Goal: Information Seeking & Learning: Check status

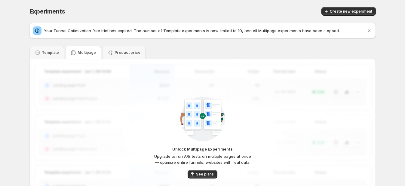
click at [89, 54] on p "Multipage" at bounding box center [87, 52] width 18 height 5
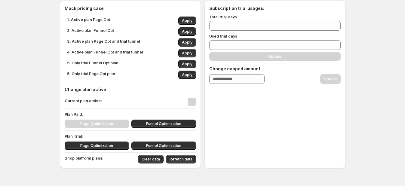
scroll to position [75, 0]
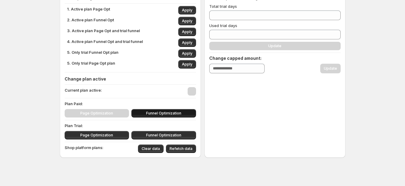
click at [158, 116] on button "Funnel Optimization" at bounding box center [163, 113] width 65 height 8
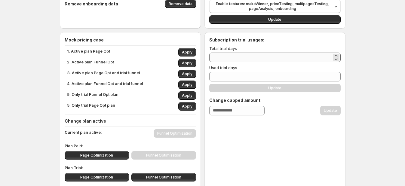
scroll to position [37, 0]
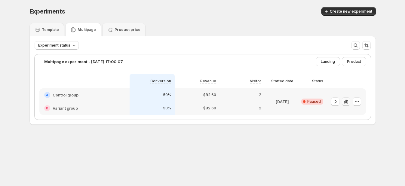
click at [344, 100] on icon "button" at bounding box center [346, 102] width 6 height 6
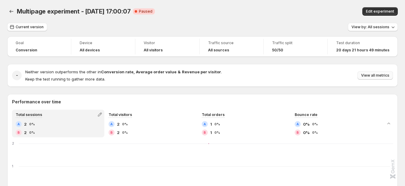
click at [373, 74] on span "View all metrics" at bounding box center [375, 75] width 28 height 5
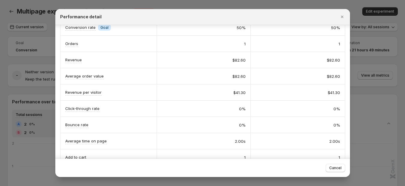
scroll to position [75, 0]
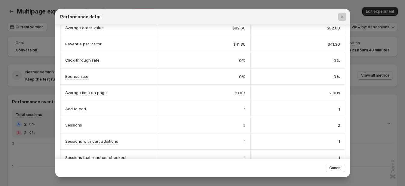
click at [36, 92] on div at bounding box center [202, 93] width 405 height 186
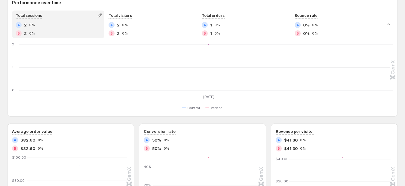
scroll to position [37, 0]
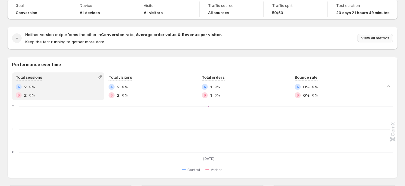
click at [376, 37] on span "View all metrics" at bounding box center [375, 38] width 28 height 5
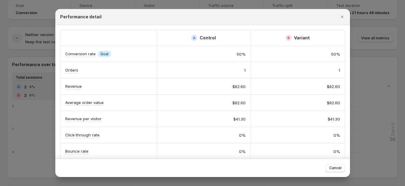
scroll to position [0, 0]
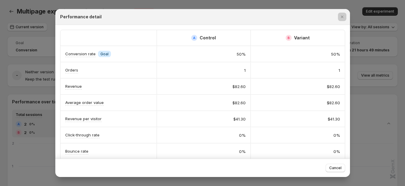
click at [41, 156] on div at bounding box center [202, 93] width 405 height 186
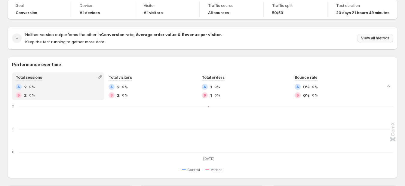
click at [380, 41] on button "View all metrics" at bounding box center [374, 38] width 35 height 8
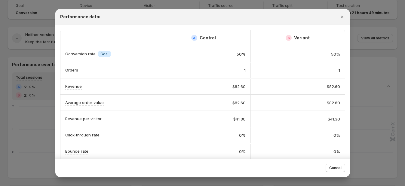
click at [103, 121] on div "Revenue per visitor" at bounding box center [108, 119] width 87 height 6
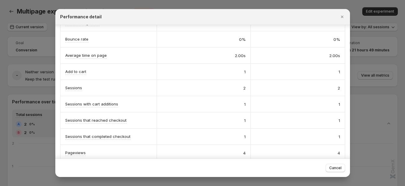
scroll to position [96, 0]
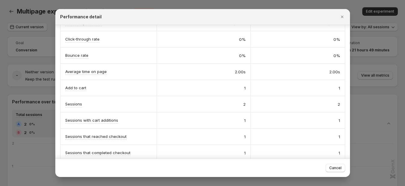
click at [193, 3] on div at bounding box center [202, 93] width 405 height 186
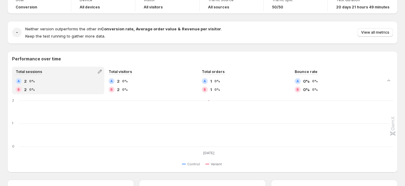
scroll to position [0, 0]
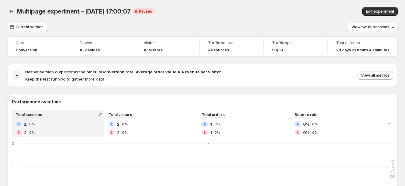
click at [373, 75] on span "View all metrics" at bounding box center [375, 75] width 28 height 5
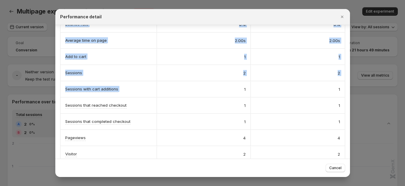
scroll to position [133, 0]
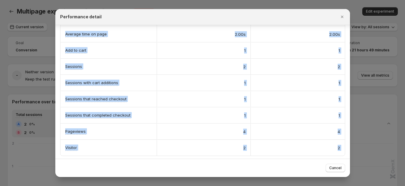
drag, startPoint x: 75, startPoint y: 36, endPoint x: 236, endPoint y: 163, distance: 204.9
click at [236, 163] on div "Performance detail A Control B Variant Conversion rate Info Goal 50% 50% Orders…" at bounding box center [202, 93] width 294 height 168
copy div "A Control B Variant Conversion rate Info Goal 50% 50% Orders 1 1 Revenue $82.60…"
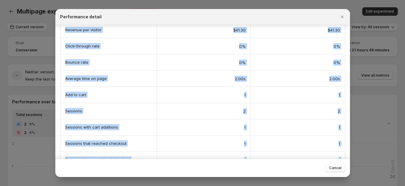
scroll to position [0, 0]
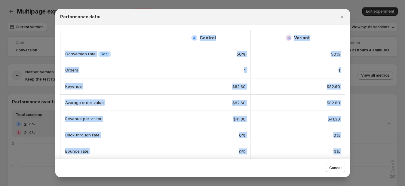
click at [205, 59] on div "50%" at bounding box center [204, 54] width 94 height 16
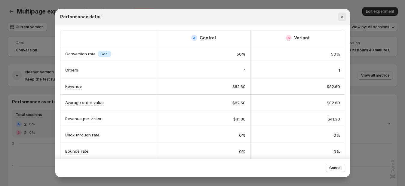
click at [339, 14] on icon "Close" at bounding box center [342, 17] width 6 height 6
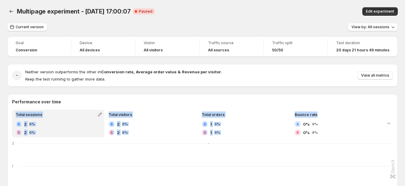
drag, startPoint x: 6, startPoint y: 110, endPoint x: 323, endPoint y: 109, distance: 317.2
copy div "Total sessions A 2 0% B 2 0% Total visitors A 2 0% B 2 0% Total orders A 1 0% B…"
click at [376, 78] on span "View all metrics" at bounding box center [375, 75] width 28 height 5
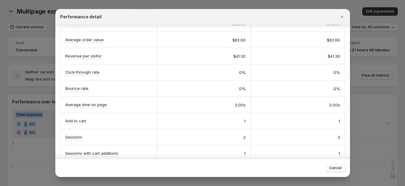
scroll to position [75, 0]
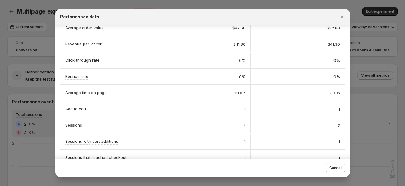
click at [340, 21] on div "Performance detail" at bounding box center [202, 17] width 294 height 16
click at [8, 68] on div at bounding box center [202, 93] width 405 height 186
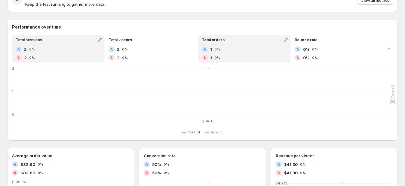
scroll to position [0, 0]
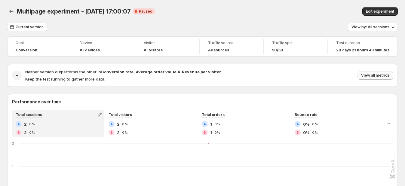
click at [371, 80] on button "View all metrics" at bounding box center [374, 75] width 35 height 8
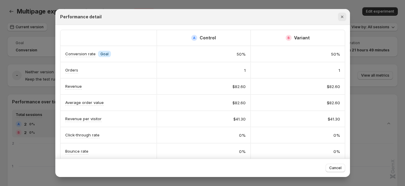
click at [341, 20] on button "Close" at bounding box center [342, 17] width 8 height 8
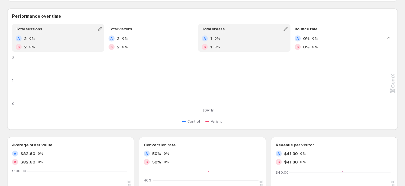
scroll to position [75, 0]
